Goal: Task Accomplishment & Management: Complete application form

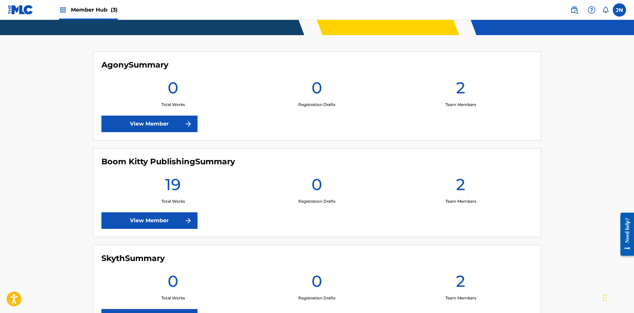
scroll to position [153, 0]
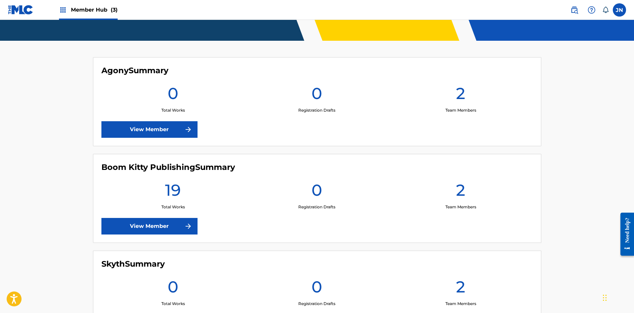
click at [172, 97] on h1 "0" at bounding box center [173, 96] width 11 height 24
click at [170, 132] on link "View Member" at bounding box center [149, 129] width 96 height 17
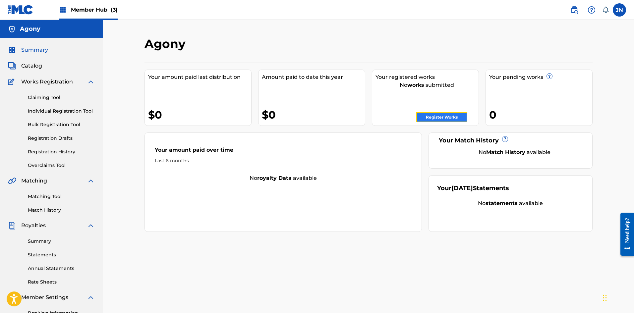
click at [428, 114] on link "Register Works" at bounding box center [441, 117] width 51 height 10
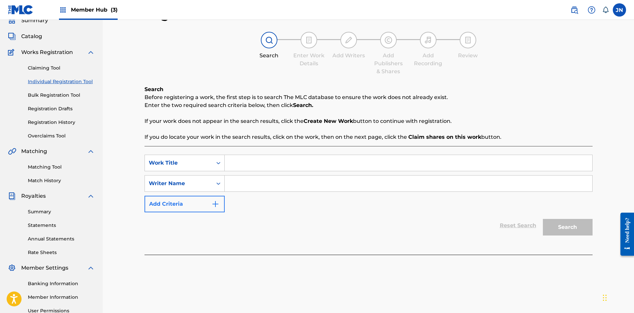
scroll to position [66, 0]
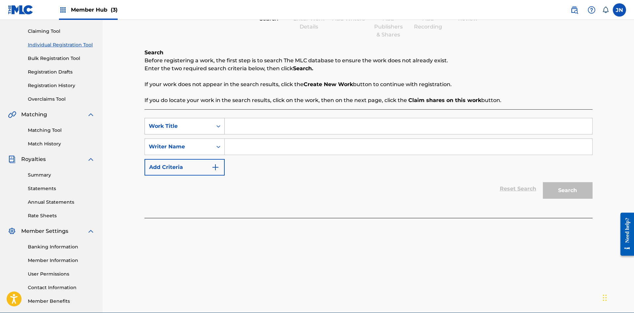
click at [212, 123] on div "Search Form" at bounding box center [218, 126] width 12 height 12
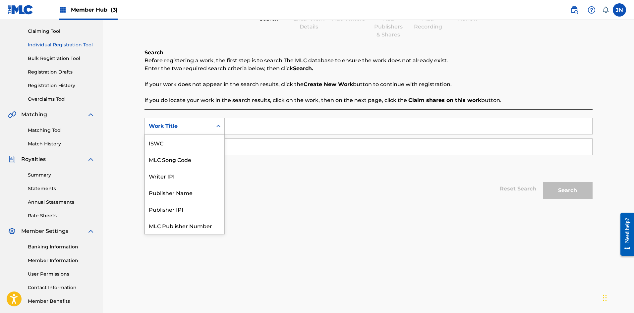
scroll to position [17, 0]
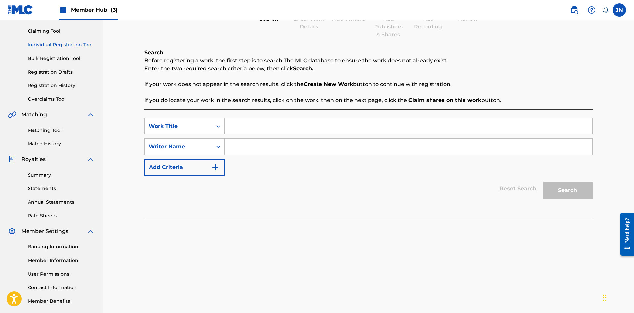
click at [262, 116] on div "SearchWithCriteriaef2887ab-bd12-4a78-b3a9-37d96772eea6 Work Title SearchWithCri…" at bounding box center [368, 163] width 448 height 109
click at [235, 126] on input "Search Form" at bounding box center [409, 126] width 368 height 16
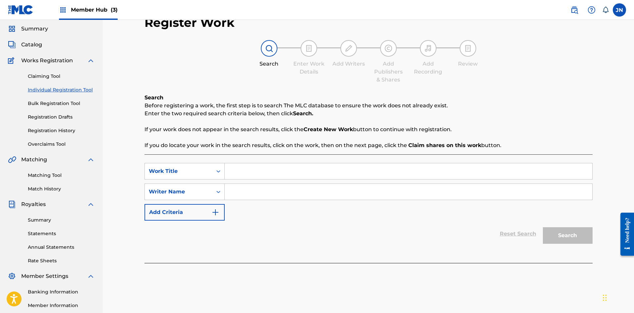
scroll to position [33, 0]
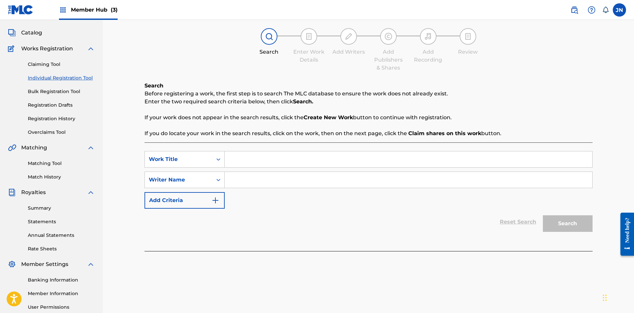
click at [245, 158] on input "Search Form" at bounding box center [409, 159] width 368 height 16
type input "Dear Life"
click at [257, 179] on input "Search Form" at bounding box center [409, 180] width 368 height 16
type input "[PERSON_NAME]"
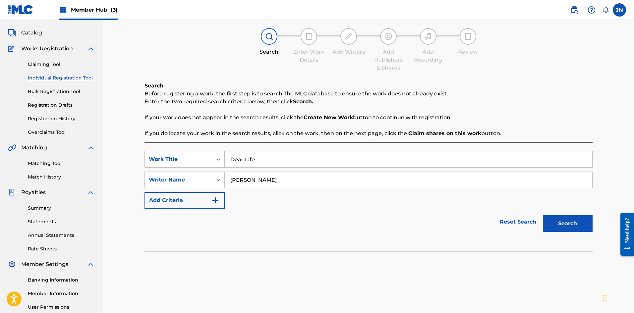
drag, startPoint x: 373, startPoint y: 214, endPoint x: 391, endPoint y: 230, distance: 23.9
click at [373, 215] on div "Reset Search Search" at bounding box center [368, 222] width 448 height 27
click at [572, 223] on button "Search" at bounding box center [568, 223] width 50 height 17
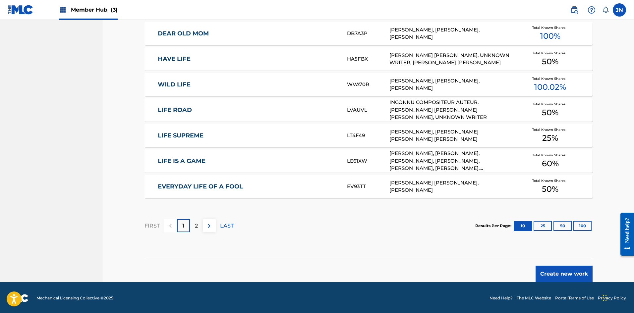
scroll to position [365, 0]
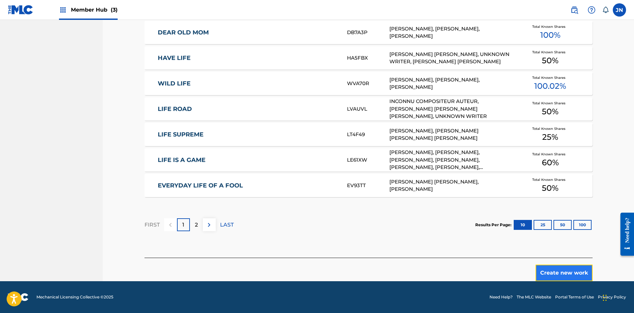
click at [551, 270] on button "Create new work" at bounding box center [564, 273] width 57 height 17
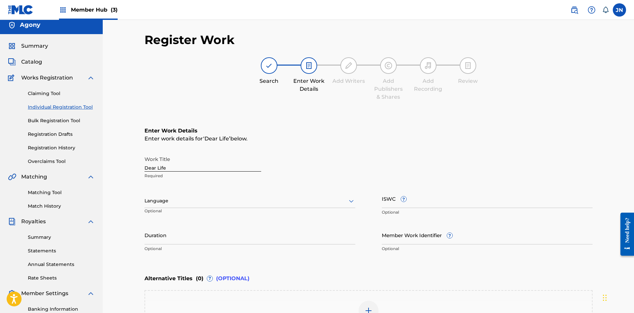
scroll to position [0, 0]
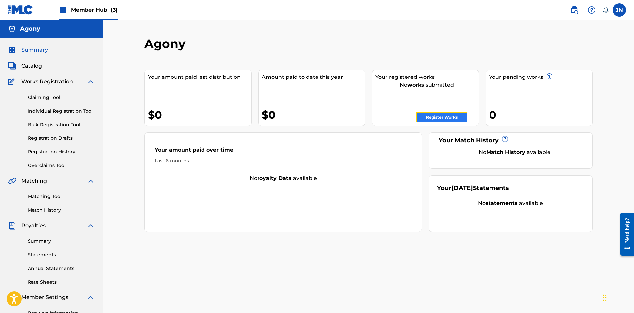
click at [443, 118] on link "Register Works" at bounding box center [441, 117] width 51 height 10
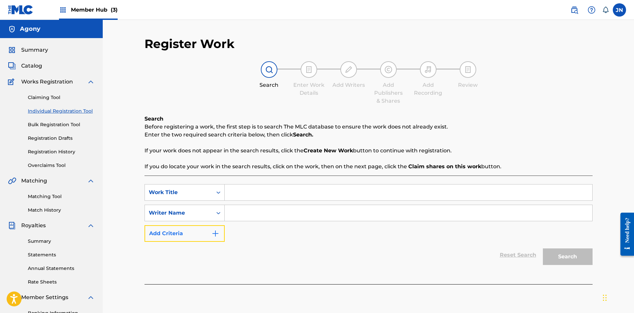
click at [207, 233] on button "Add Criteria" at bounding box center [184, 233] width 80 height 17
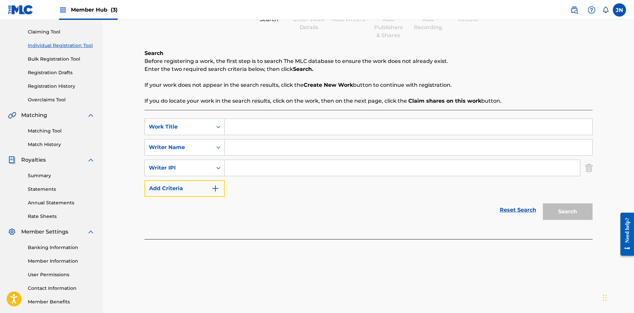
scroll to position [66, 0]
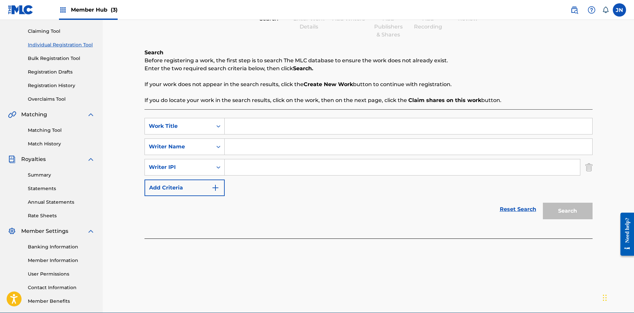
click at [244, 174] on input "Search Form" at bounding box center [402, 167] width 355 height 16
paste input "01110225828"
type input "01110225828"
click at [246, 148] on input "Search Form" at bounding box center [409, 147] width 368 height 16
type input "[PERSON_NAME]"
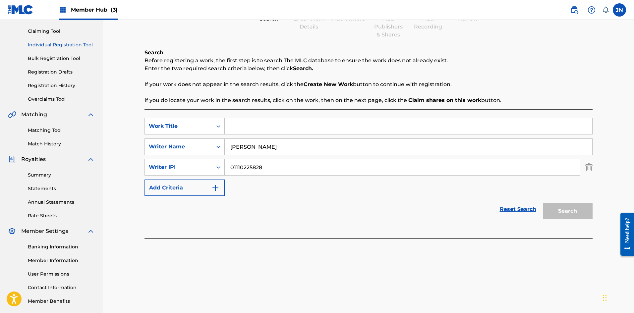
click at [231, 169] on input "01110225828" at bounding box center [402, 167] width 355 height 16
type input "01110225828"
click at [238, 128] on input "Search Form" at bounding box center [409, 126] width 368 height 16
type input "Dear Life"
click at [571, 208] on button "Search" at bounding box center [568, 211] width 50 height 17
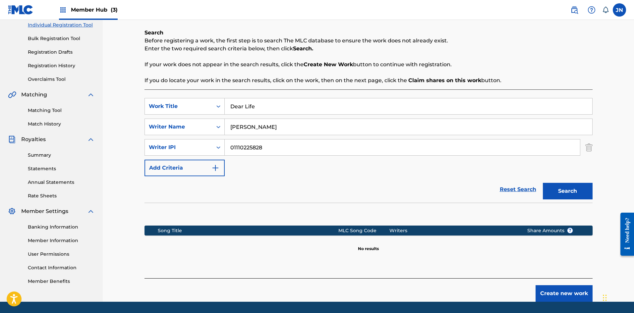
scroll to position [107, 0]
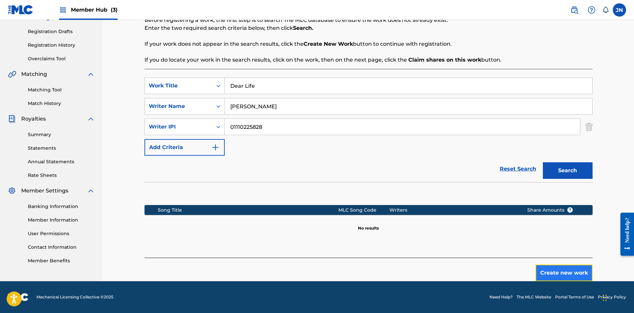
click at [565, 272] on button "Create new work" at bounding box center [564, 273] width 57 height 17
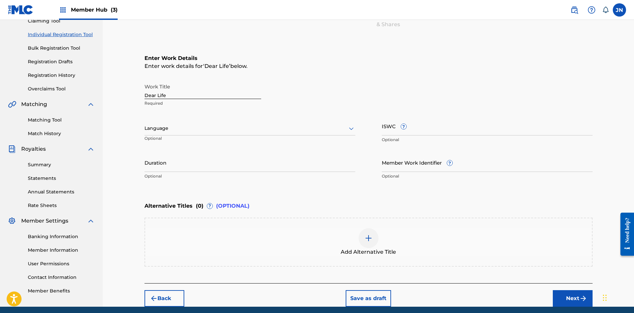
scroll to position [99, 0]
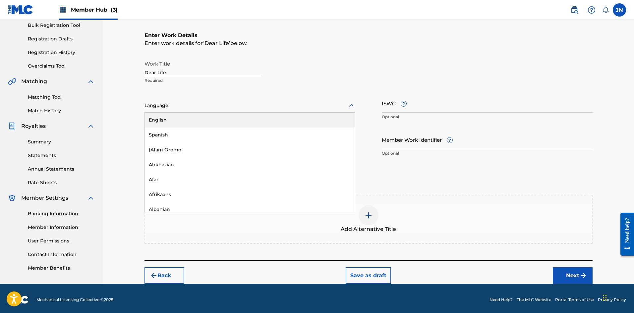
click at [194, 106] on div at bounding box center [249, 105] width 211 height 8
click at [185, 117] on div "English" at bounding box center [250, 120] width 210 height 15
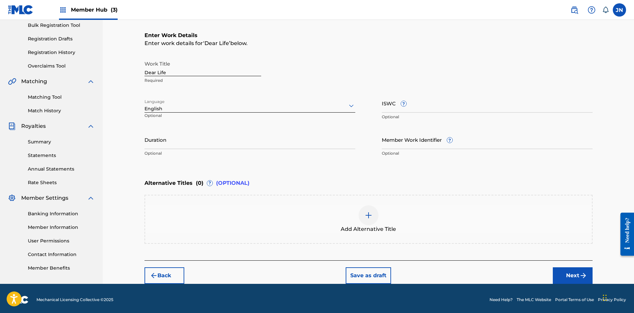
click at [193, 108] on div at bounding box center [249, 105] width 211 height 8
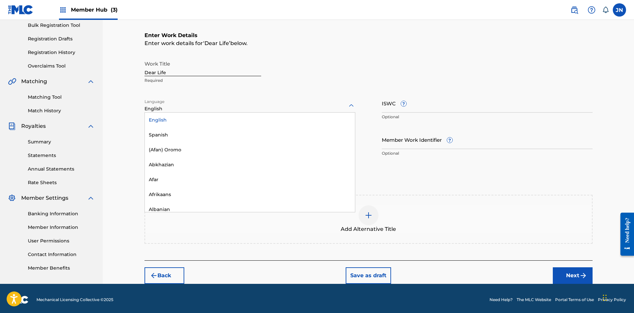
click at [175, 118] on div "English" at bounding box center [250, 120] width 210 height 15
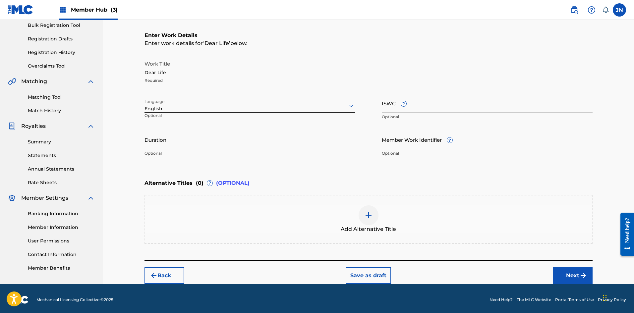
click at [174, 141] on input "Duration" at bounding box center [249, 139] width 211 height 19
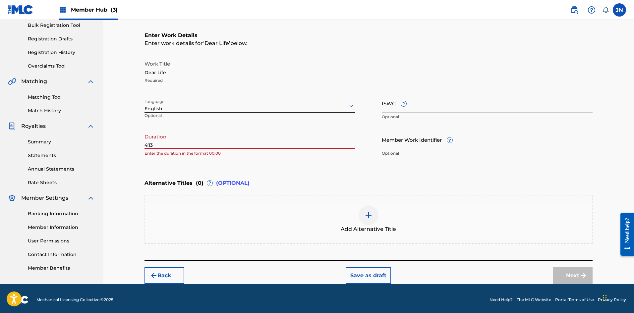
click at [154, 171] on div "Enter Work Details Enter work details for ‘ Dear Life ’ below. Work Title Dear …" at bounding box center [368, 96] width 448 height 160
click at [178, 144] on input "4:13" at bounding box center [249, 139] width 211 height 19
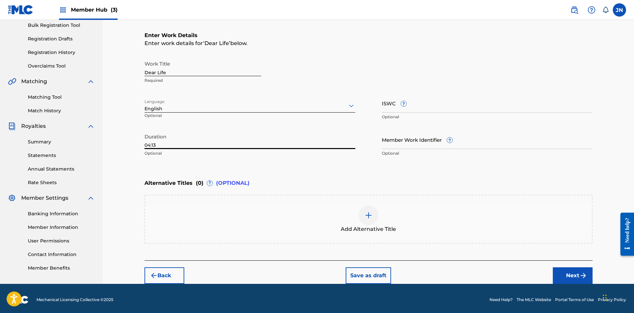
type input "04:13"
click at [185, 165] on div "Enter Work Details Enter work details for ‘ Dear Life ’ below. Work Title Dear …" at bounding box center [368, 96] width 448 height 160
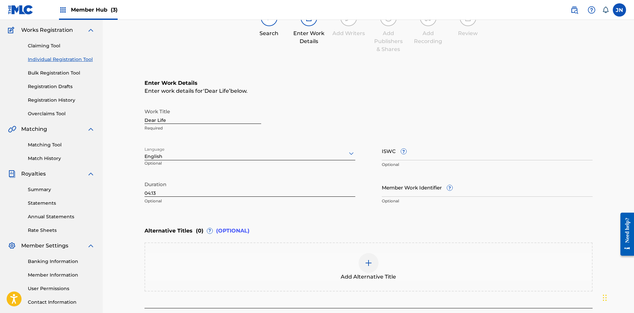
scroll to position [0, 0]
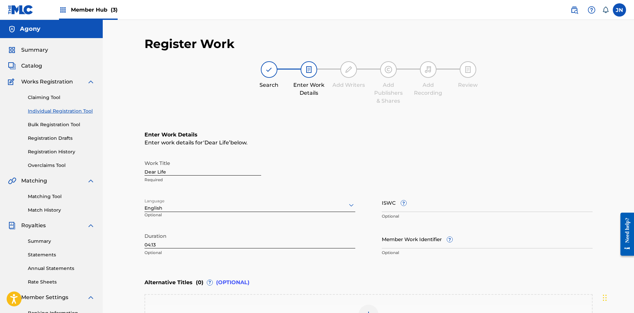
click at [86, 84] on div "Works Registration" at bounding box center [51, 82] width 87 height 8
click at [90, 82] on img at bounding box center [91, 82] width 8 height 8
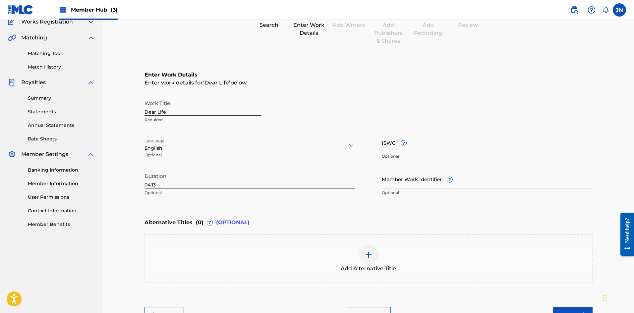
scroll to position [102, 0]
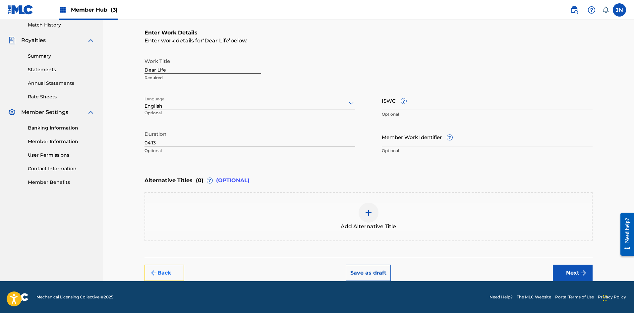
click at [166, 272] on button "Back" at bounding box center [164, 273] width 40 height 17
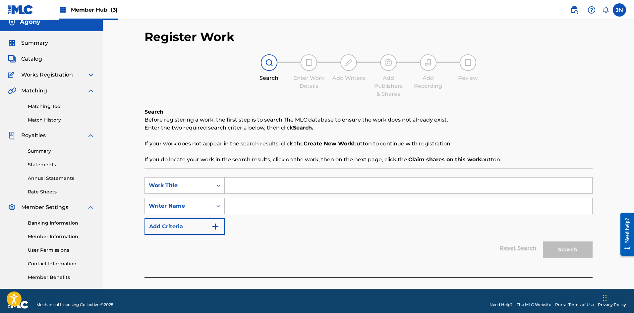
scroll to position [0, 0]
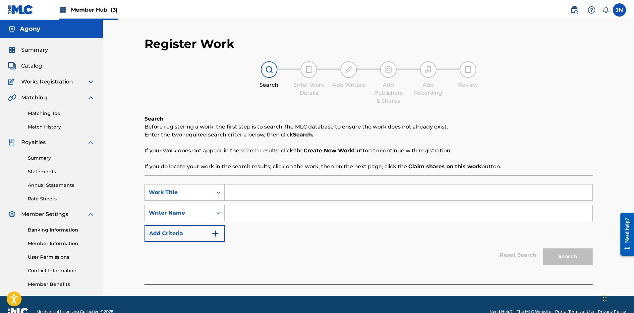
click at [97, 12] on span "Member Hub (3)" at bounding box center [94, 10] width 47 height 8
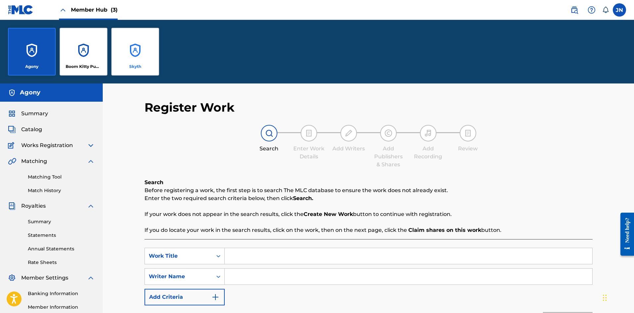
click at [138, 63] on div "Skyth" at bounding box center [135, 52] width 48 height 48
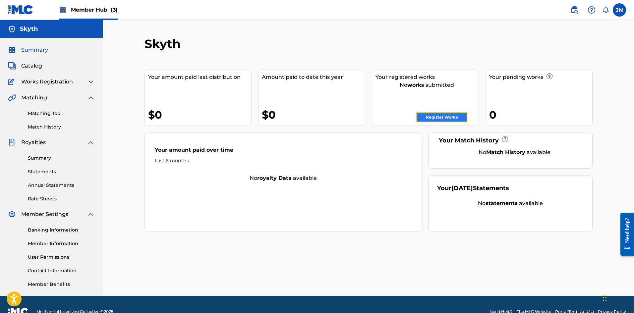
click at [452, 118] on link "Register Works" at bounding box center [441, 117] width 51 height 10
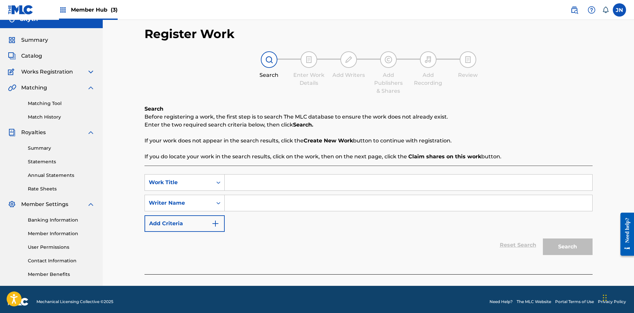
scroll to position [15, 0]
